Goal: Task Accomplishment & Management: Use online tool/utility

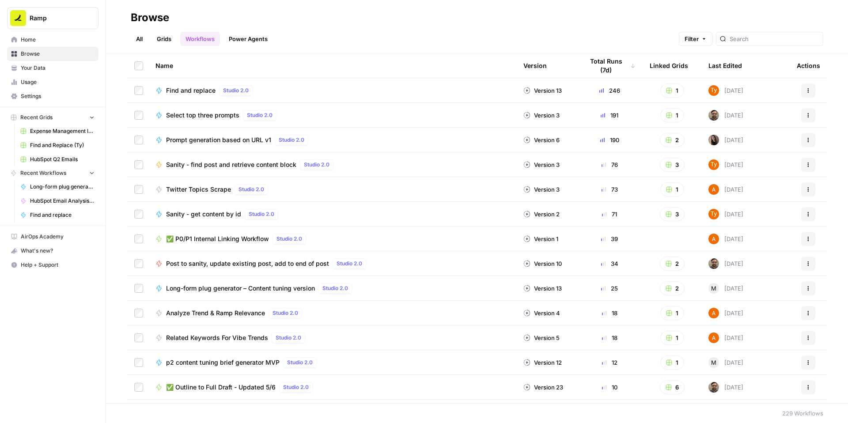
click at [269, 243] on span "✅ P0/P1 Internal Linking Workflow" at bounding box center [217, 238] width 103 height 9
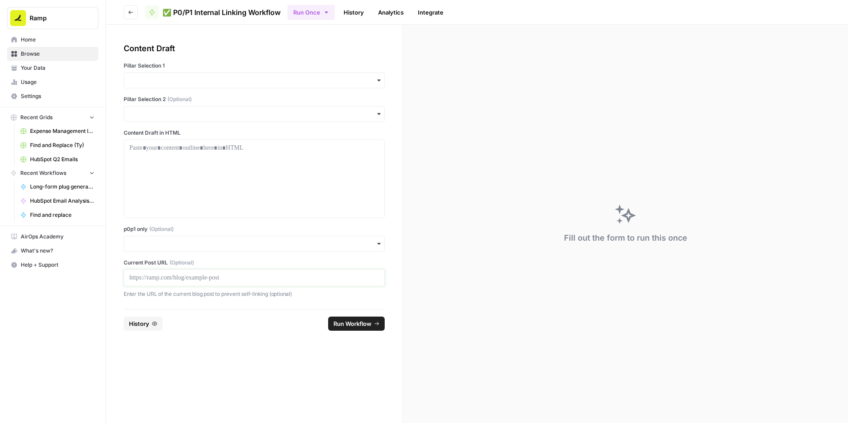
click at [223, 282] on p at bounding box center [253, 277] width 249 height 9
click at [219, 248] on input "p0p1 only (Optional)" at bounding box center [253, 243] width 249 height 9
click at [192, 328] on div "Yes" at bounding box center [275, 330] width 241 height 17
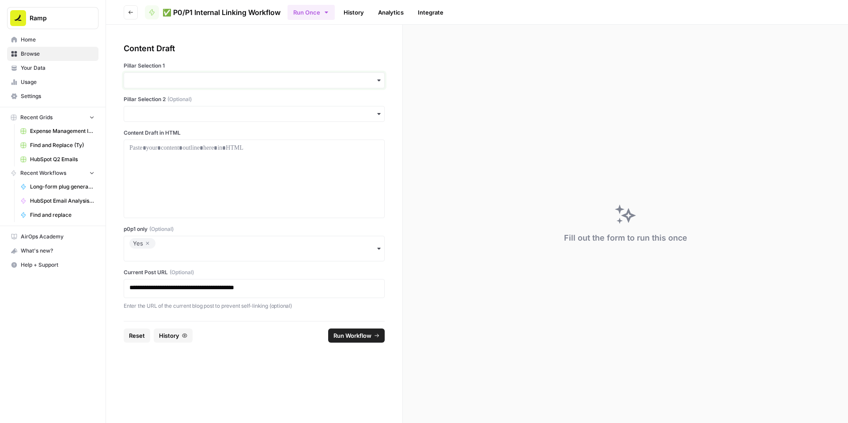
click at [223, 85] on input "Pillar Selection 1" at bounding box center [253, 80] width 249 height 9
click at [188, 235] on div "Vendor Management" at bounding box center [275, 227] width 241 height 17
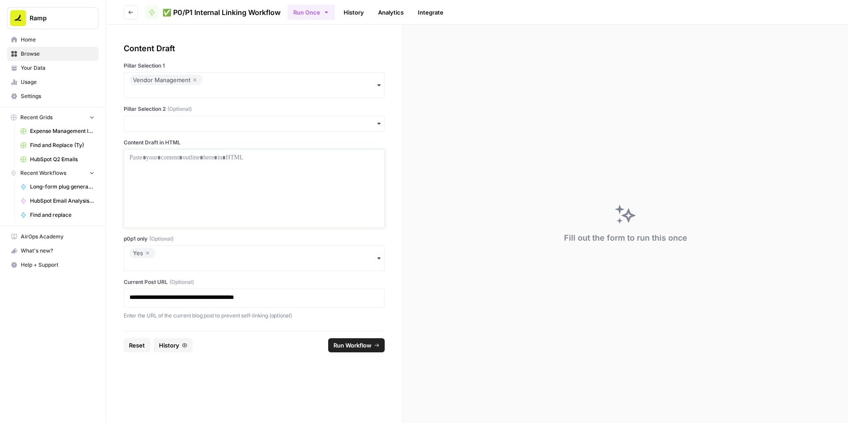
click at [276, 211] on div at bounding box center [253, 188] width 249 height 71
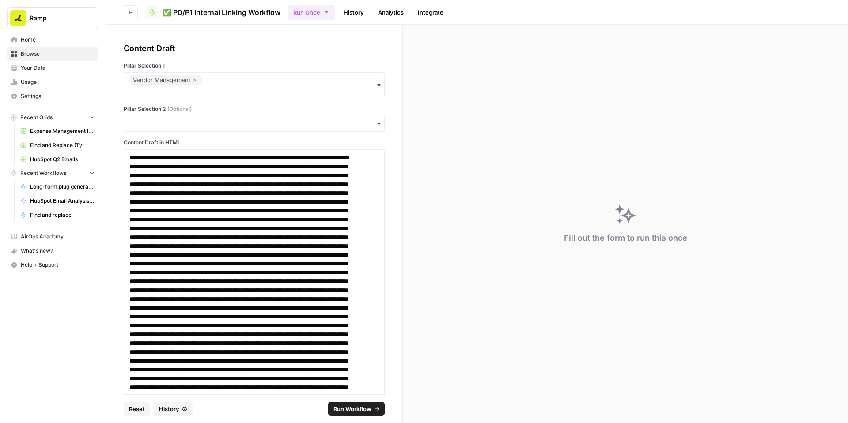
click at [353, 406] on span "Run Workflow" at bounding box center [352, 408] width 38 height 9
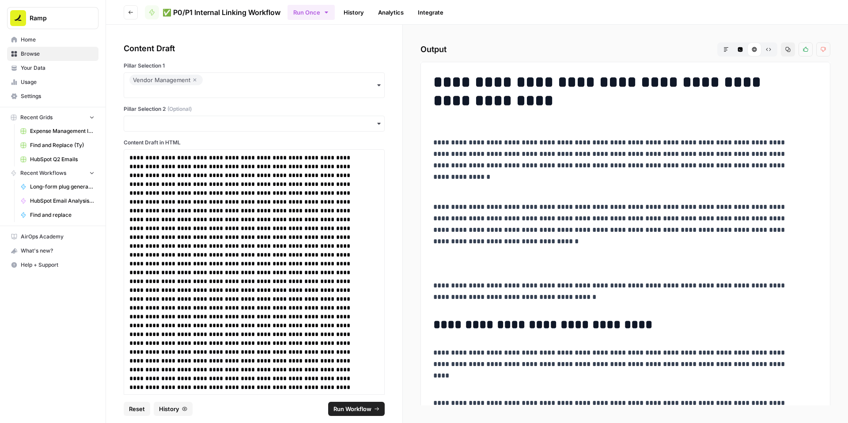
click at [785, 52] on icon "button" at bounding box center [787, 49] width 5 height 5
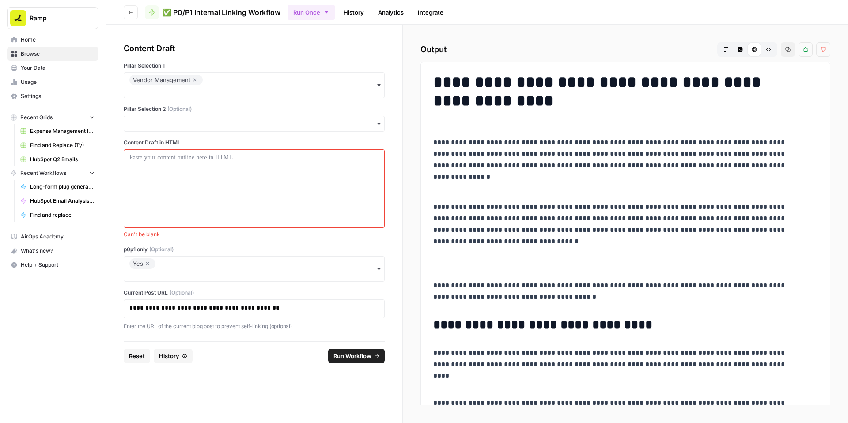
click at [193, 82] on icon "button" at bounding box center [194, 80] width 3 height 3
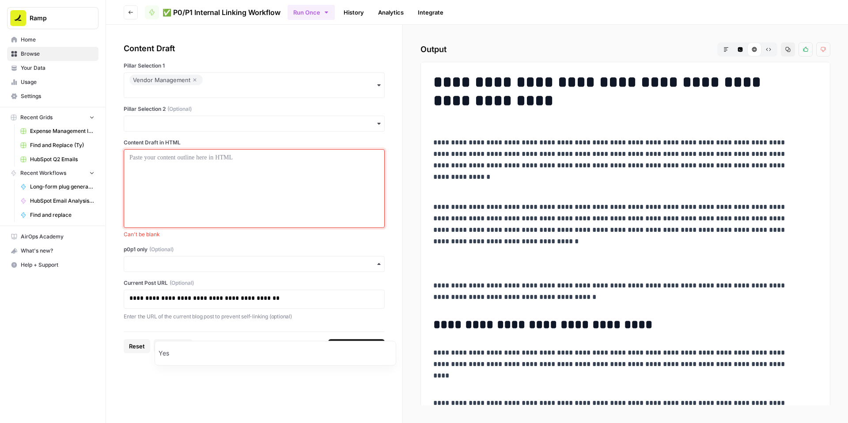
click at [280, 221] on div at bounding box center [253, 188] width 249 height 71
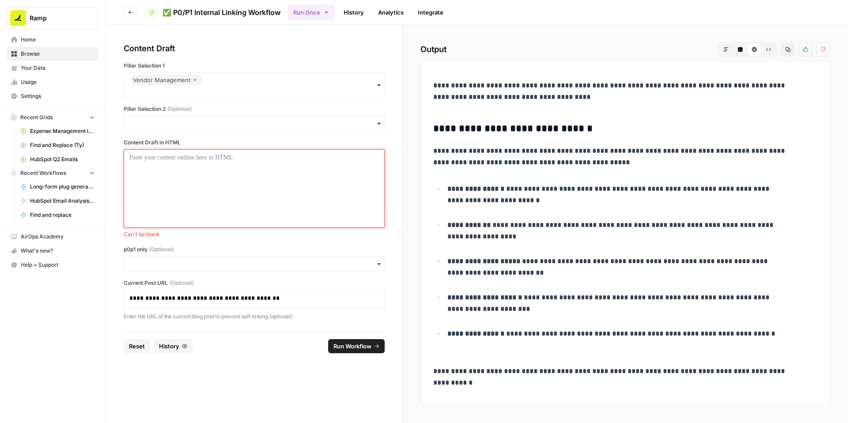
scroll to position [4404, 0]
click at [781, 57] on button "Copy" at bounding box center [788, 49] width 14 height 14
click at [239, 211] on div at bounding box center [253, 188] width 249 height 71
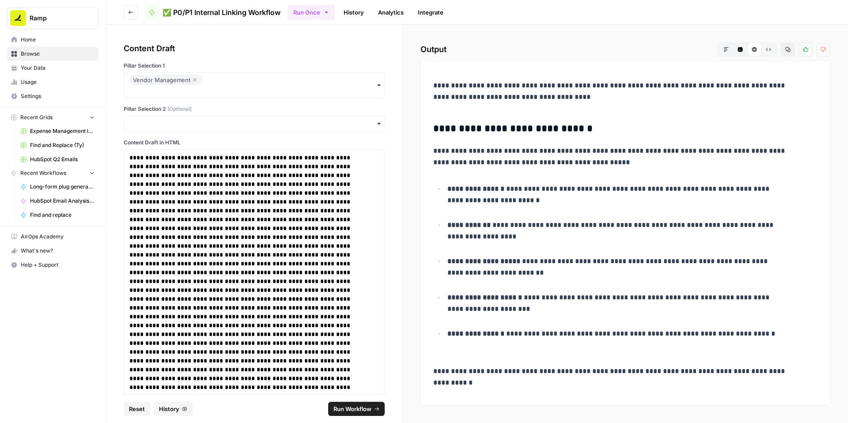
click at [361, 409] on span "Run Workflow" at bounding box center [352, 408] width 38 height 9
click at [785, 52] on icon "button" at bounding box center [787, 49] width 5 height 5
